Goal: Complete application form

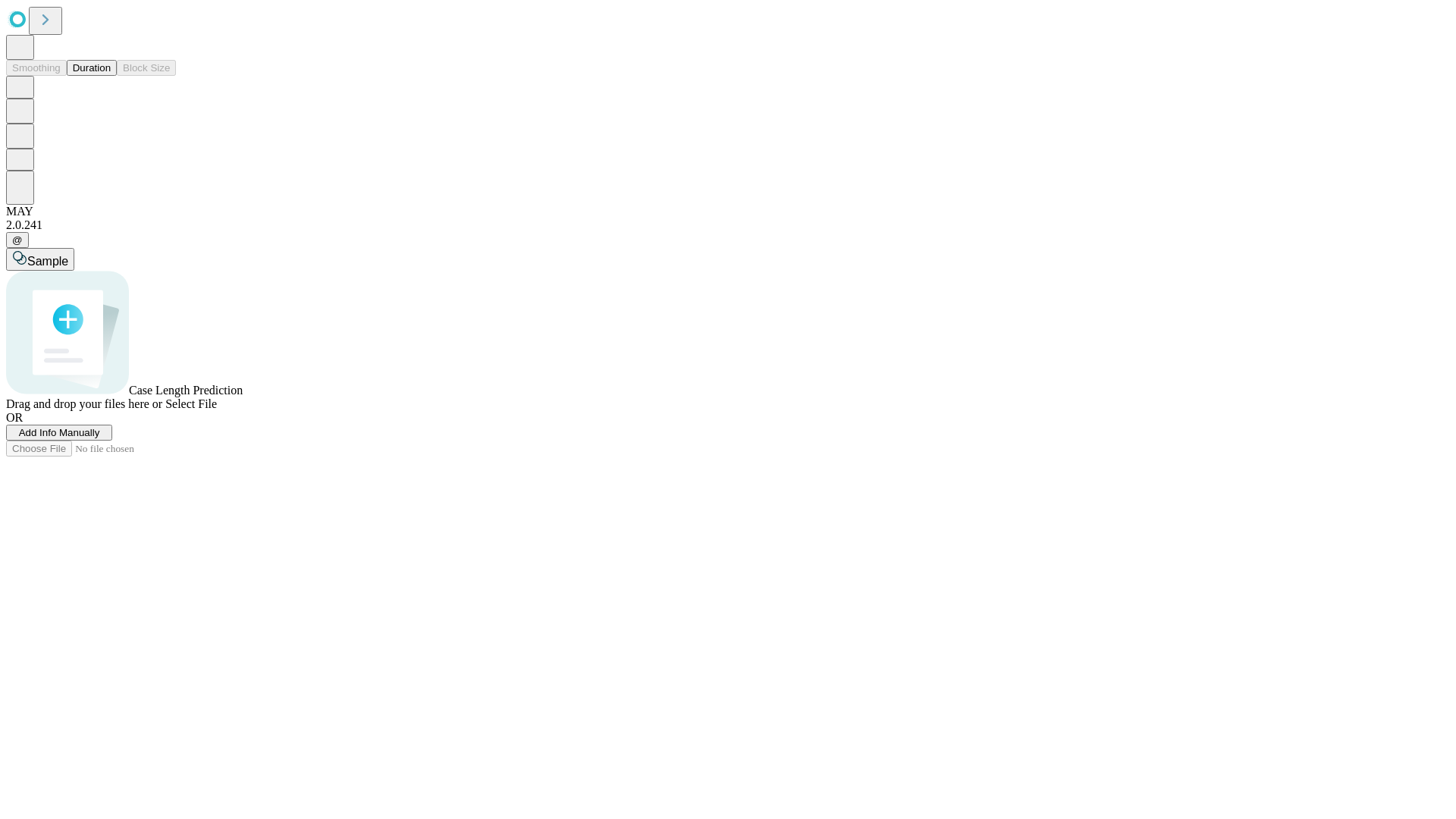
click at [100, 439] on span "Add Info Manually" at bounding box center [60, 433] width 81 height 12
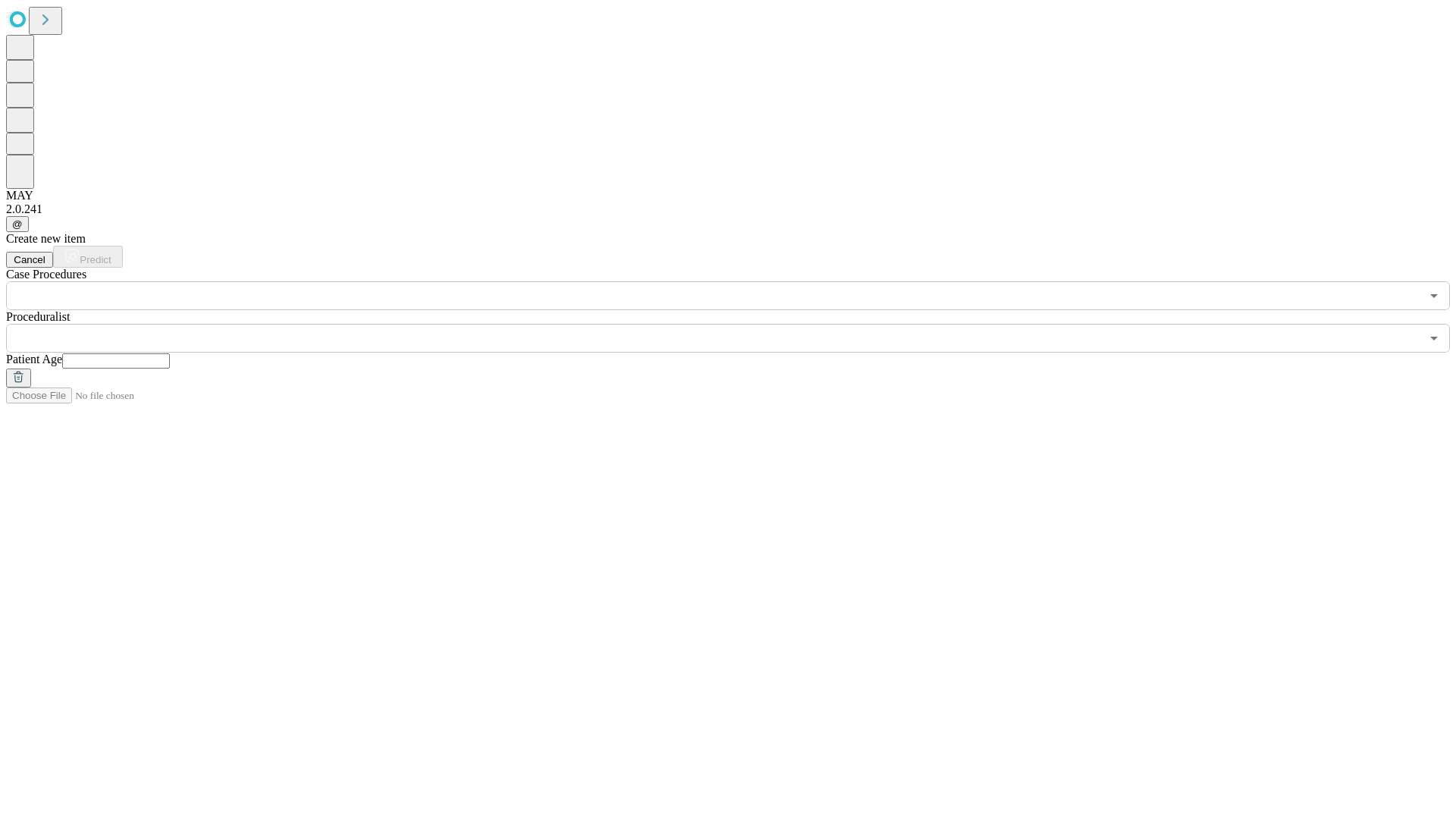
click at [170, 354] on input "text" at bounding box center [116, 361] width 108 height 15
type input "**"
